Goal: Transaction & Acquisition: Purchase product/service

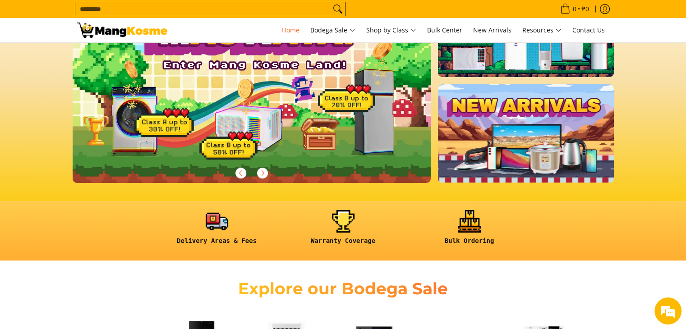
drag, startPoint x: 689, startPoint y: 40, endPoint x: 319, endPoint y: 1, distance: 372.0
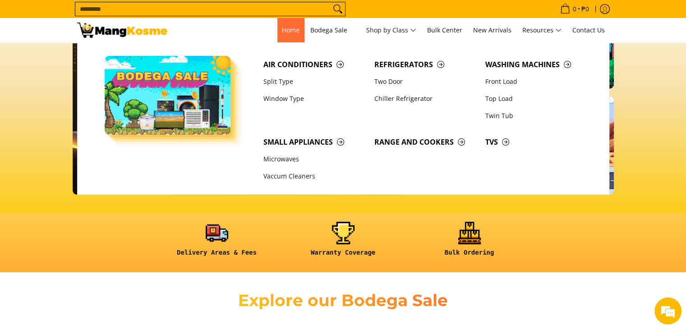
scroll to position [0, 359]
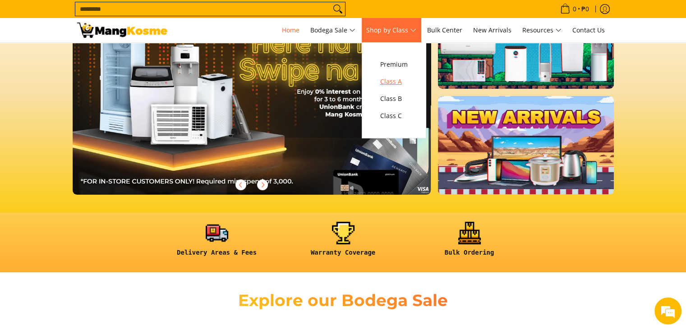
click at [402, 83] on span "Class A" at bounding box center [394, 81] width 28 height 11
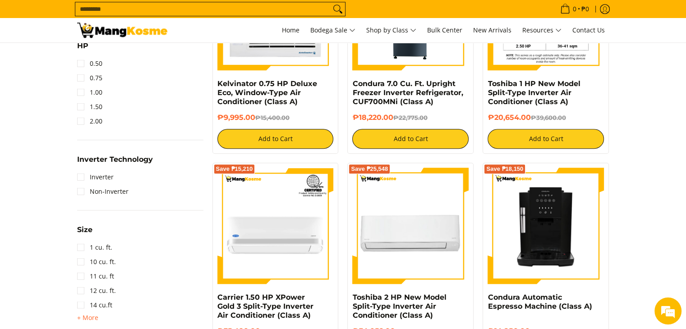
scroll to position [614, 0]
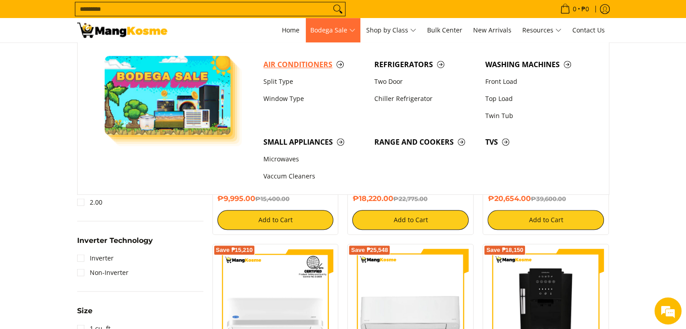
click at [303, 62] on span "Air Conditioners" at bounding box center [314, 64] width 102 height 11
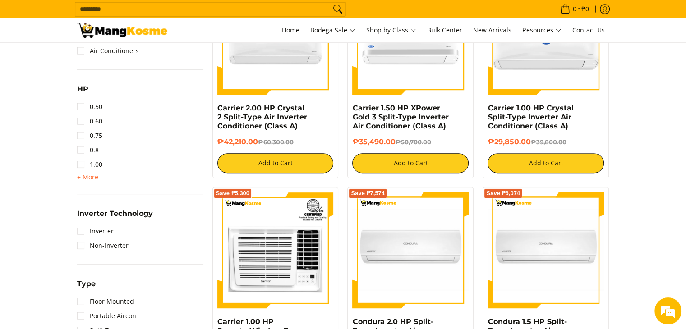
scroll to position [496, 0]
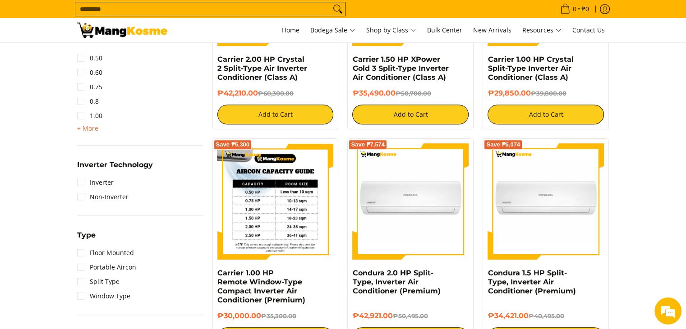
click at [288, 235] on img at bounding box center [275, 201] width 116 height 116
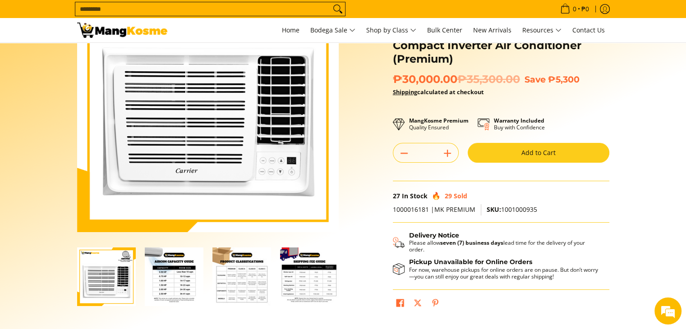
click at [240, 291] on img "Carrier 1.00 HP Remote Window-Type Compact Inverter Air Conditioner (Premium)-3" at bounding box center [241, 277] width 59 height 59
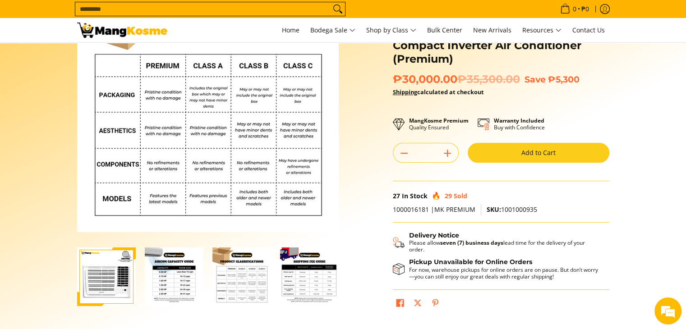
click at [308, 293] on img "mang-kosme-shipping-fee-guide-infographic" at bounding box center [309, 277] width 59 height 59
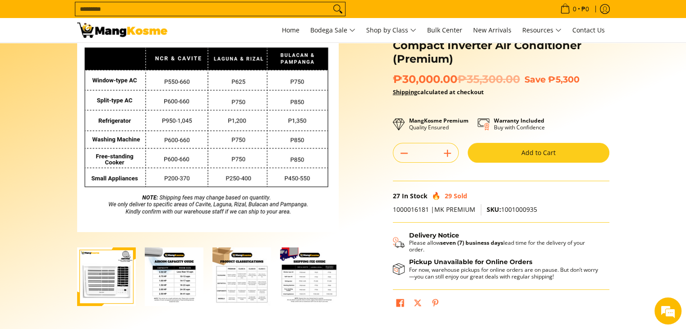
click at [179, 279] on img "Carrier 1.00 HP Remote Window-Type Compact Inverter Air Conditioner (Premium)-2" at bounding box center [174, 277] width 59 height 59
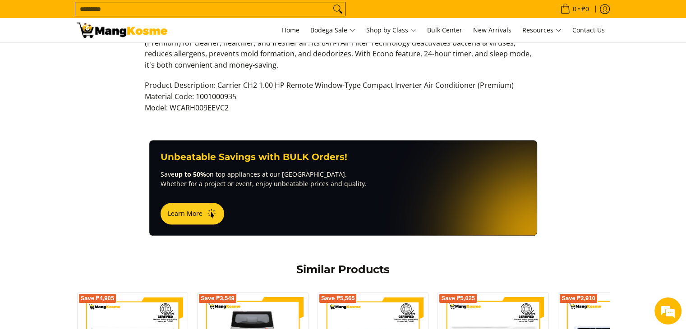
scroll to position [406, 0]
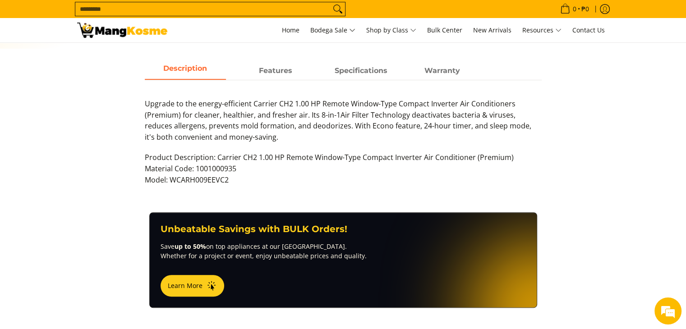
click at [147, 11] on input "Search..." at bounding box center [202, 9] width 255 height 14
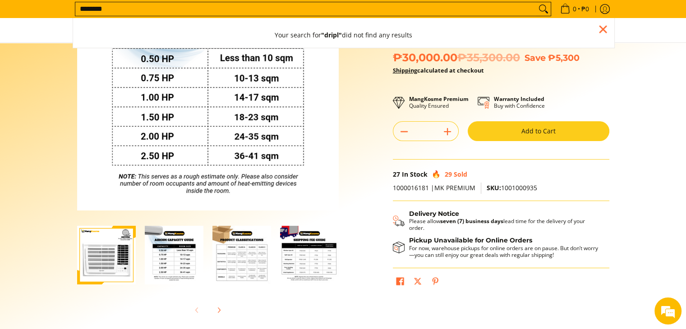
scroll to position [103, 0]
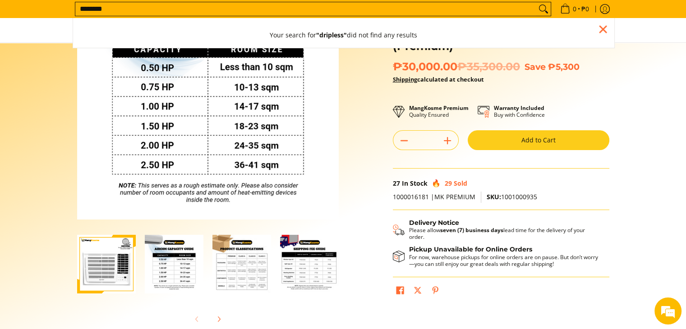
type input "********"
click at [536, 2] on button "Search" at bounding box center [543, 9] width 14 height 14
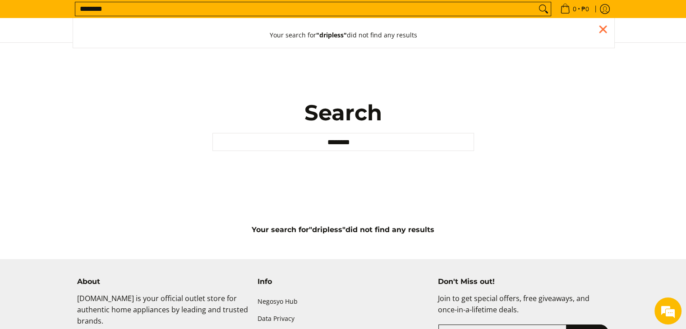
click at [125, 8] on input "********" at bounding box center [305, 9] width 461 height 14
type input "********"
click at [536, 2] on button "Search" at bounding box center [543, 9] width 14 height 14
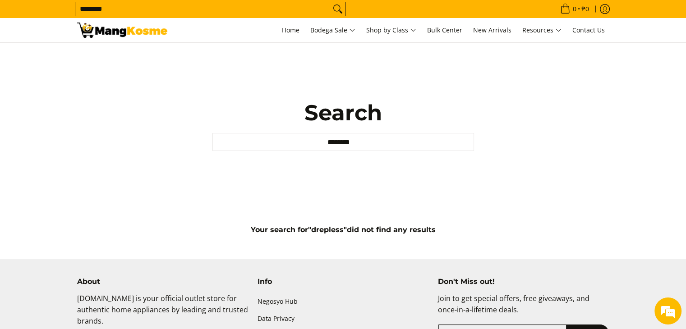
click at [117, 12] on input "********" at bounding box center [202, 9] width 255 height 14
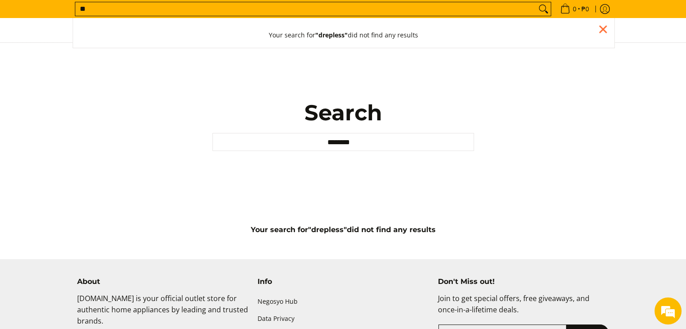
type input "*"
type input "**********"
click at [536, 2] on button "Search" at bounding box center [543, 9] width 14 height 14
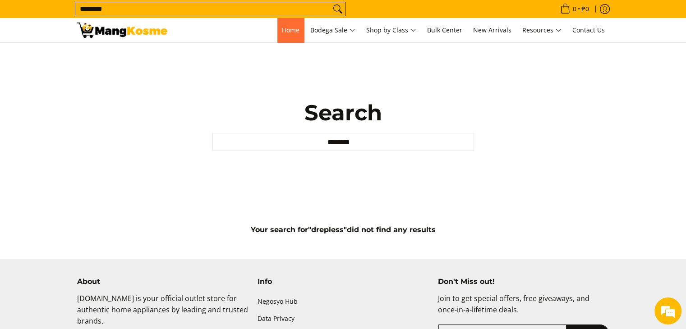
click at [287, 25] on link "Home" at bounding box center [290, 30] width 27 height 24
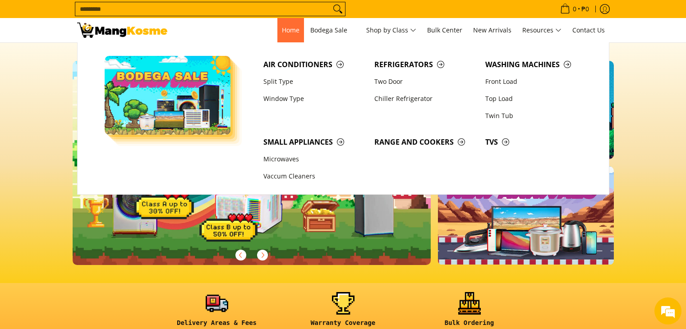
click at [293, 32] on span "Home" at bounding box center [291, 30] width 18 height 9
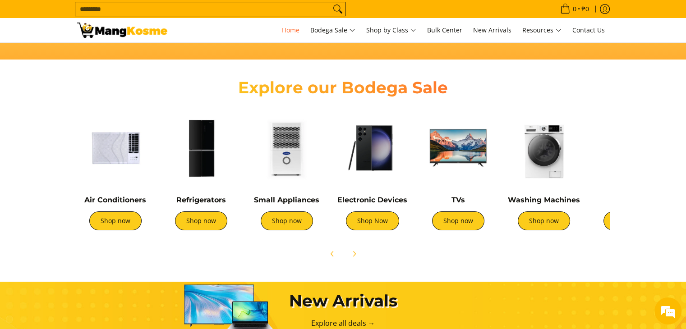
scroll to position [226, 0]
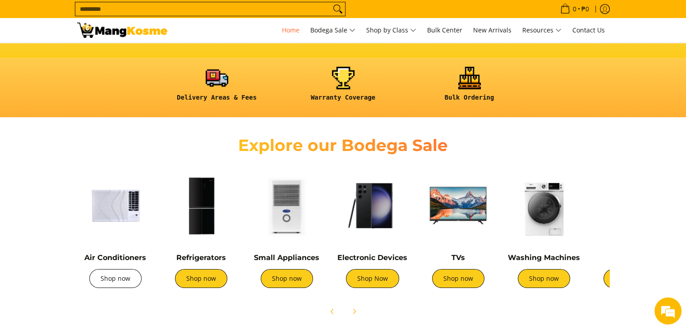
click at [120, 287] on link "Shop now" at bounding box center [115, 278] width 52 height 19
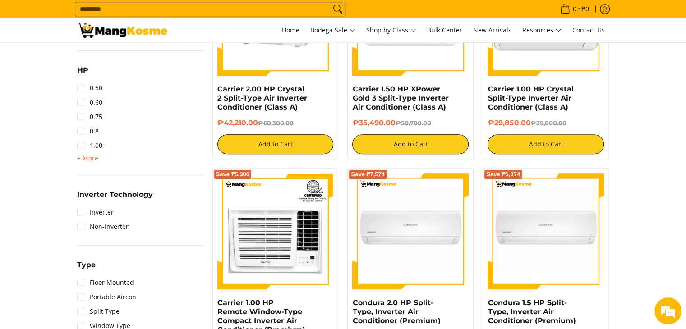
scroll to position [406, 0]
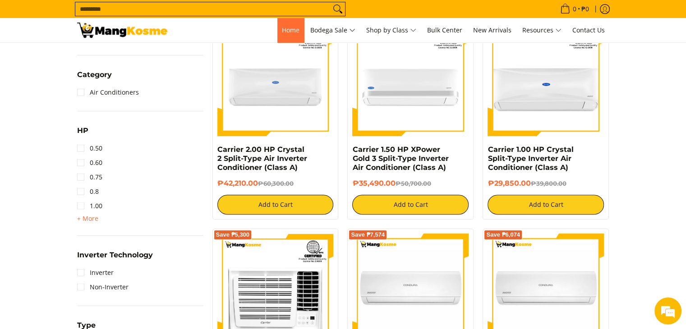
click at [287, 28] on span "Home" at bounding box center [291, 30] width 18 height 9
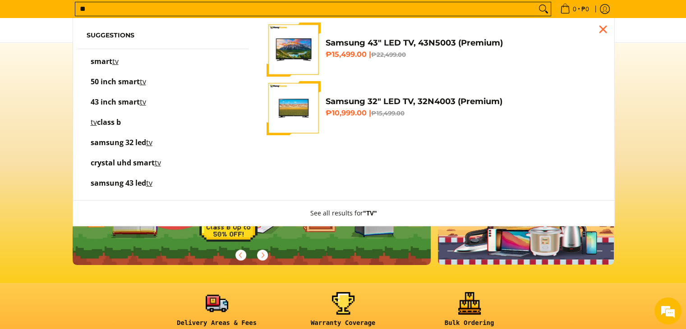
type input "**"
click at [294, 55] on img "Customer Navigation" at bounding box center [294, 50] width 54 height 54
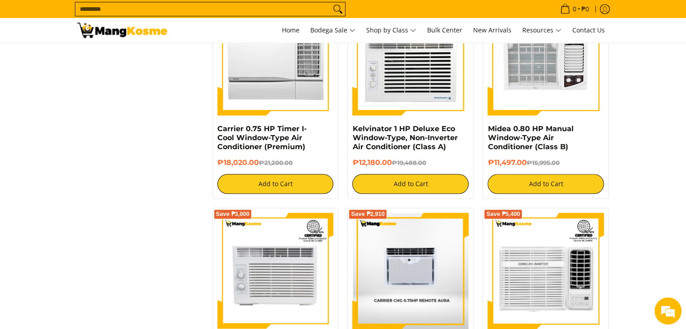
scroll to position [1128, 0]
